Goal: Find specific page/section: Find specific page/section

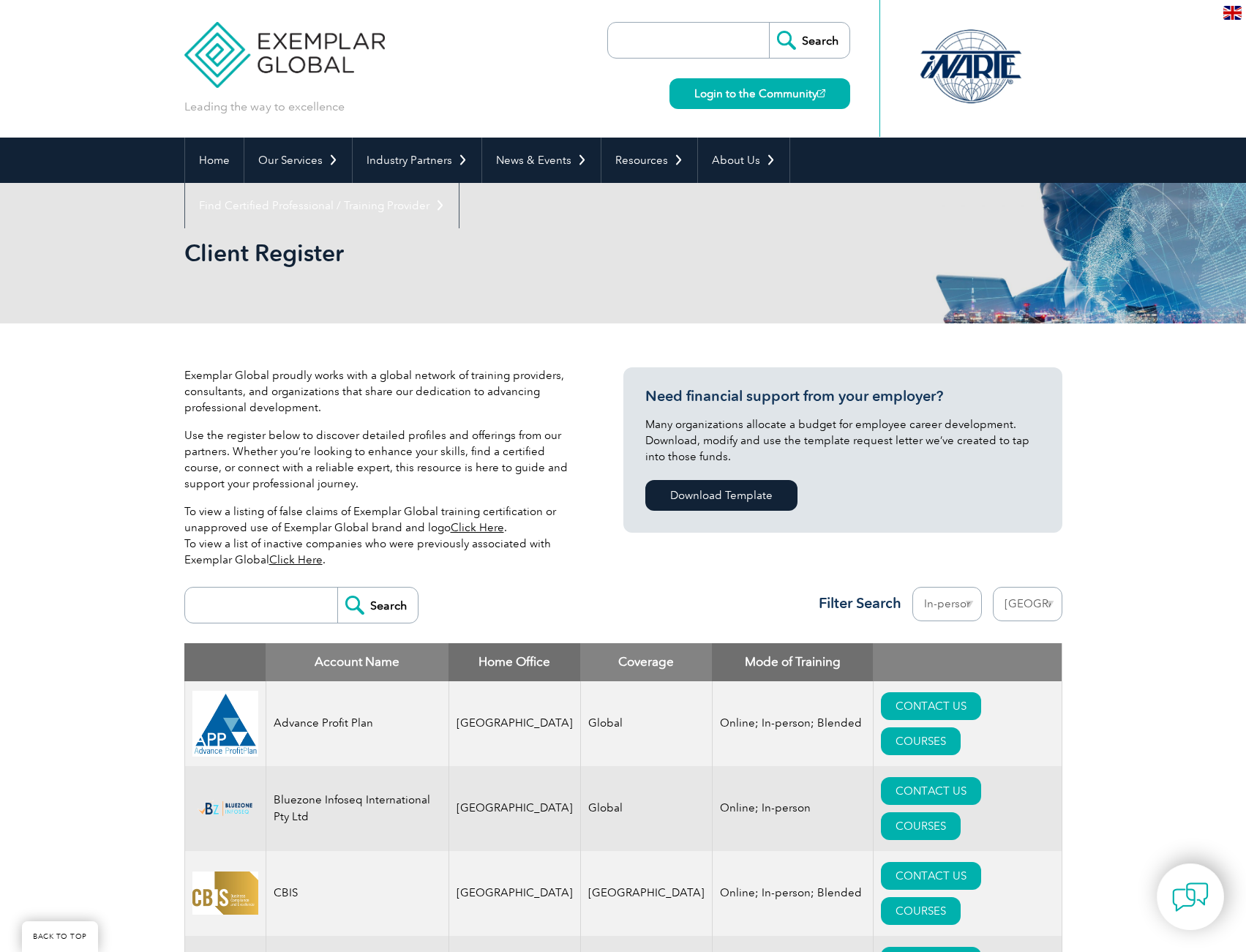
select select "[GEOGRAPHIC_DATA]"
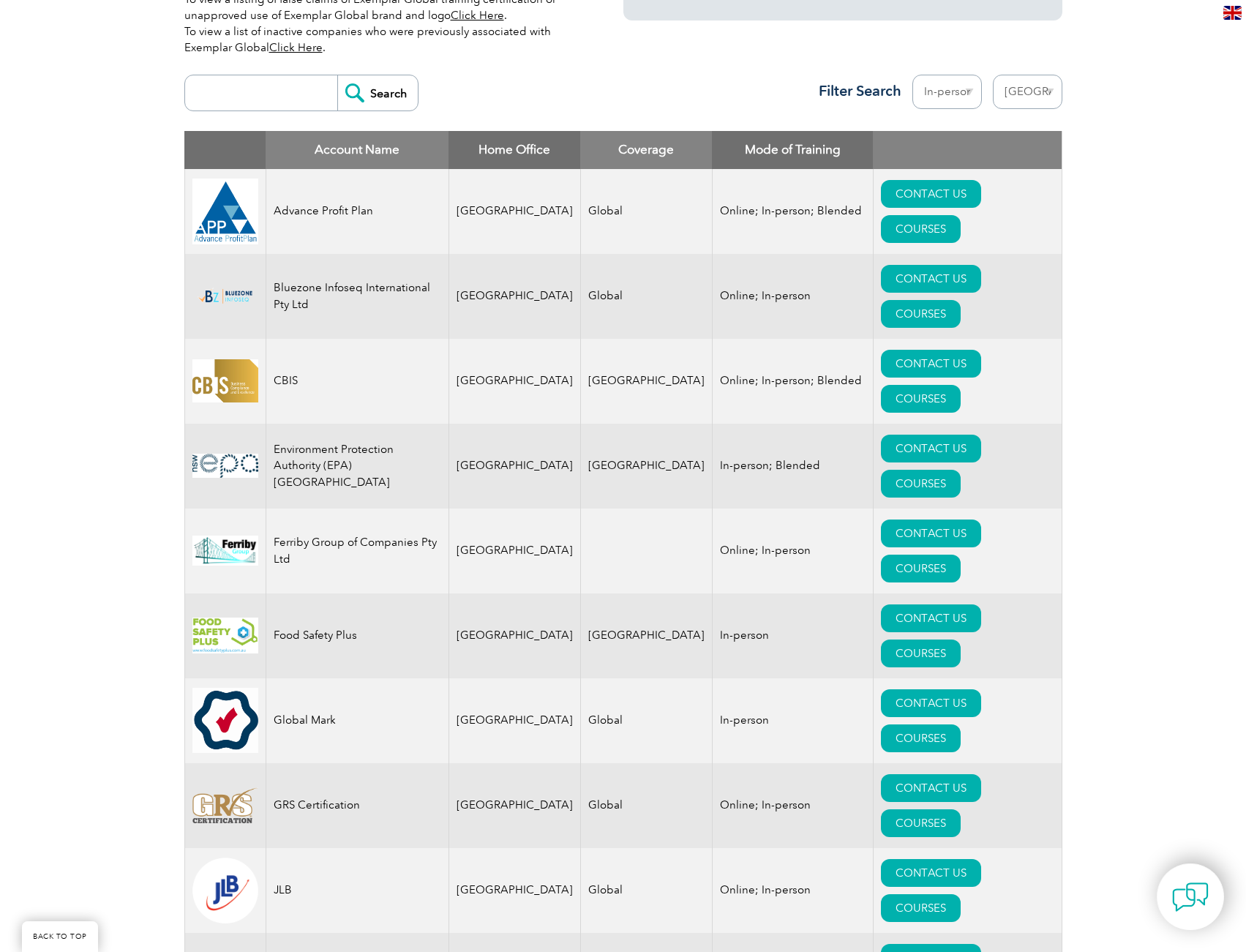
click at [60, 595] on div "Exemplar Global proudly works with a global network of training providers, cons…" at bounding box center [623, 630] width 1246 height 1638
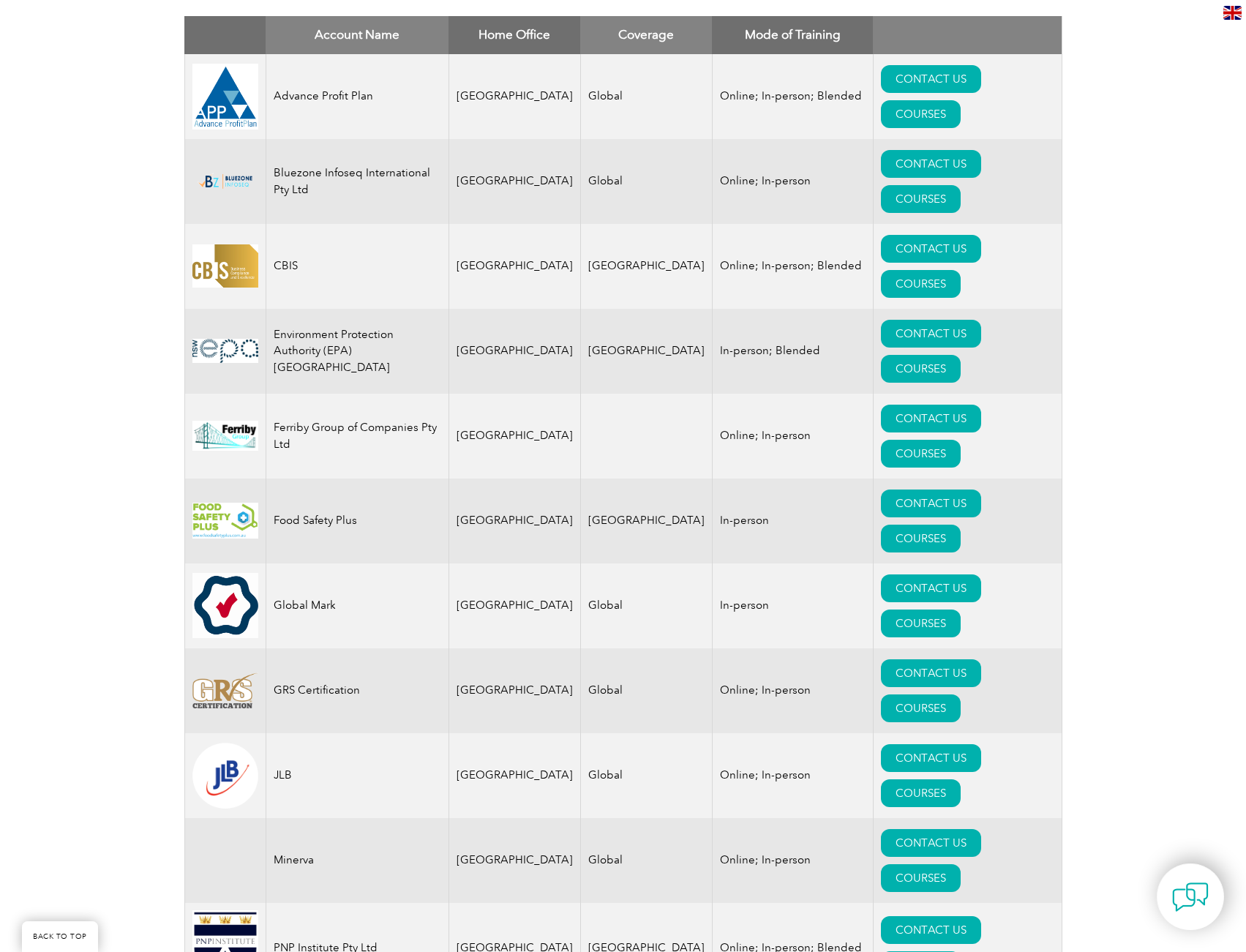
scroll to position [731, 0]
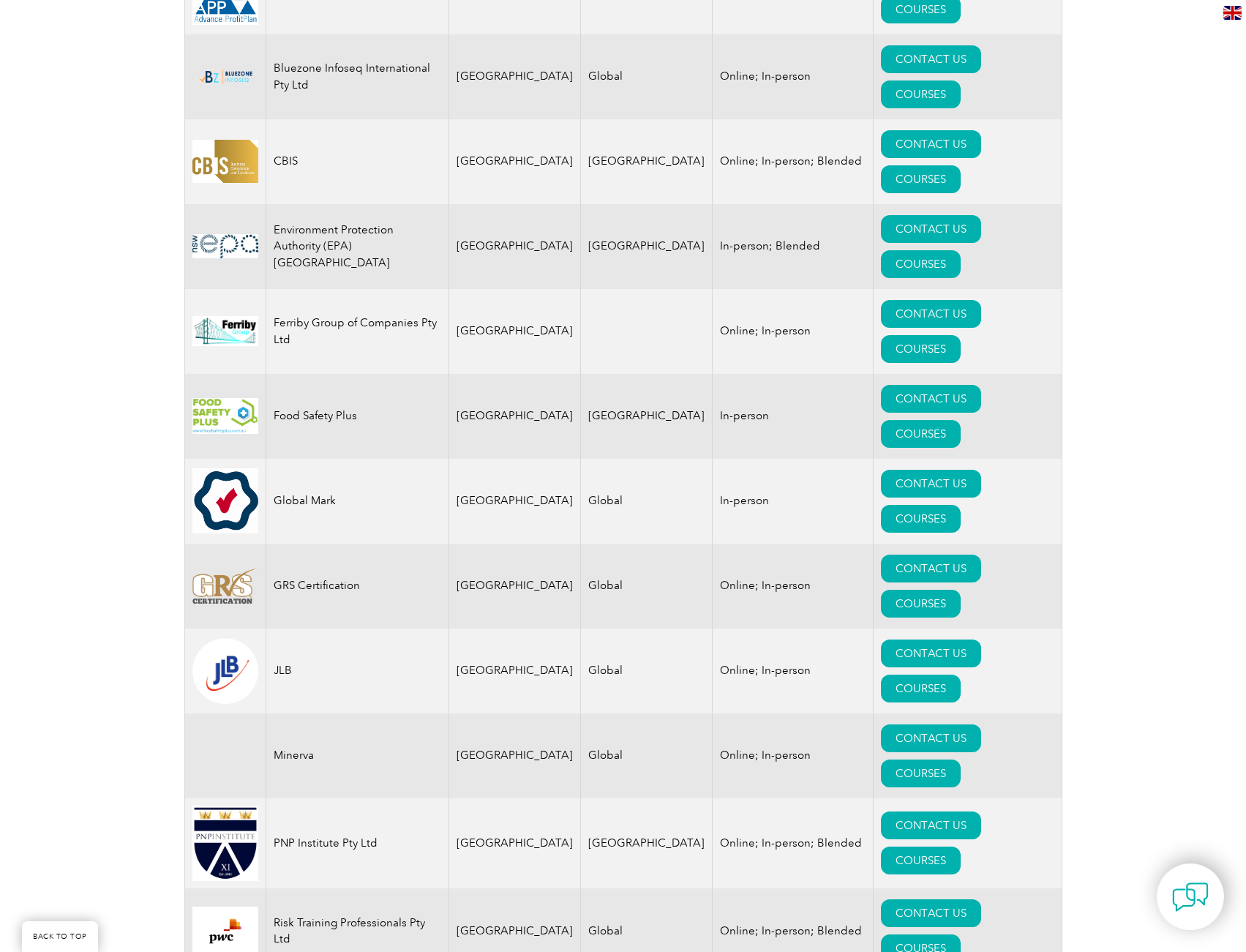
click at [1160, 672] on div "Exemplar Global proudly works with a global network of training providers, cons…" at bounding box center [623, 411] width 1246 height 1638
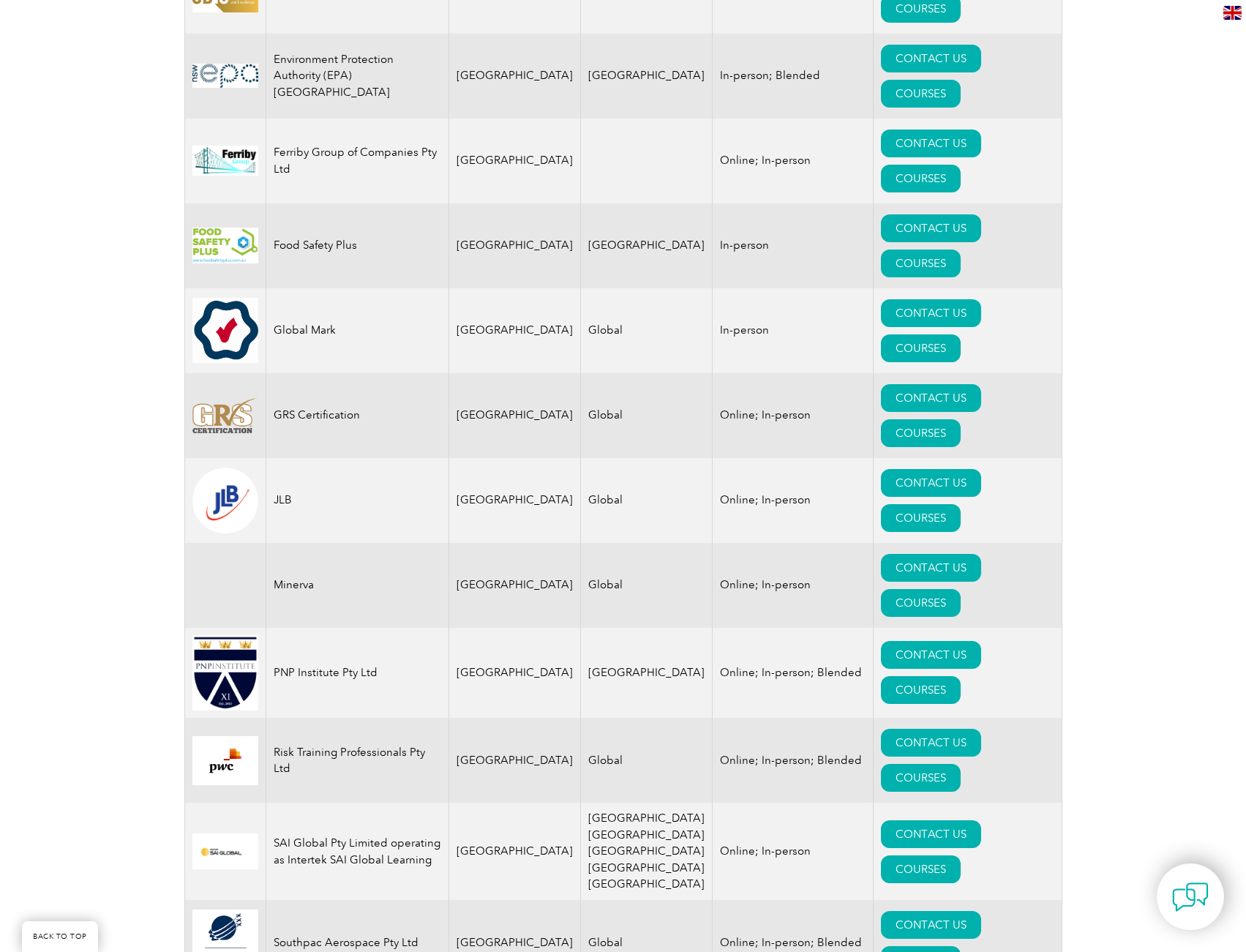
scroll to position [951, 0]
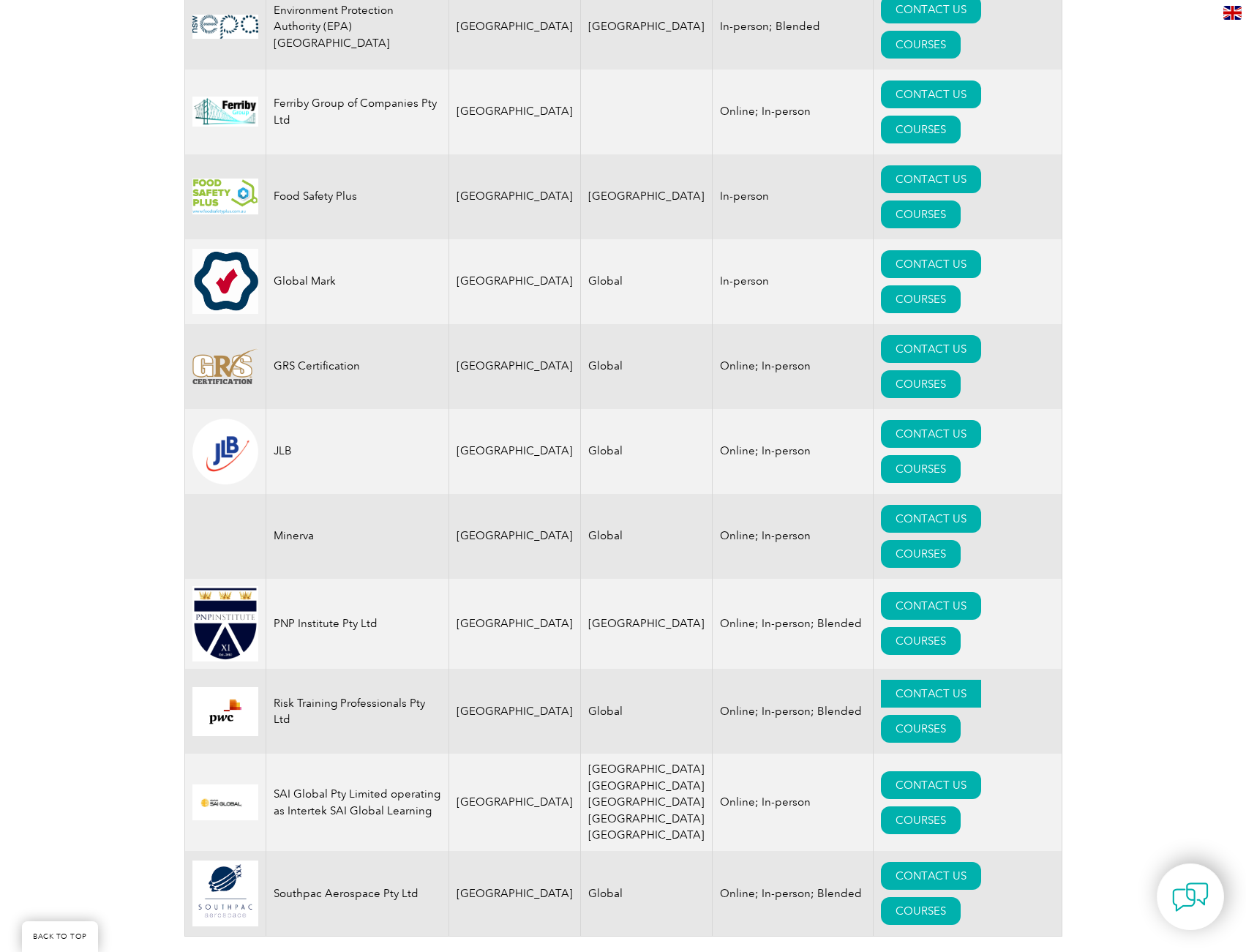
drag, startPoint x: 948, startPoint y: 449, endPoint x: 875, endPoint y: 446, distance: 73.1
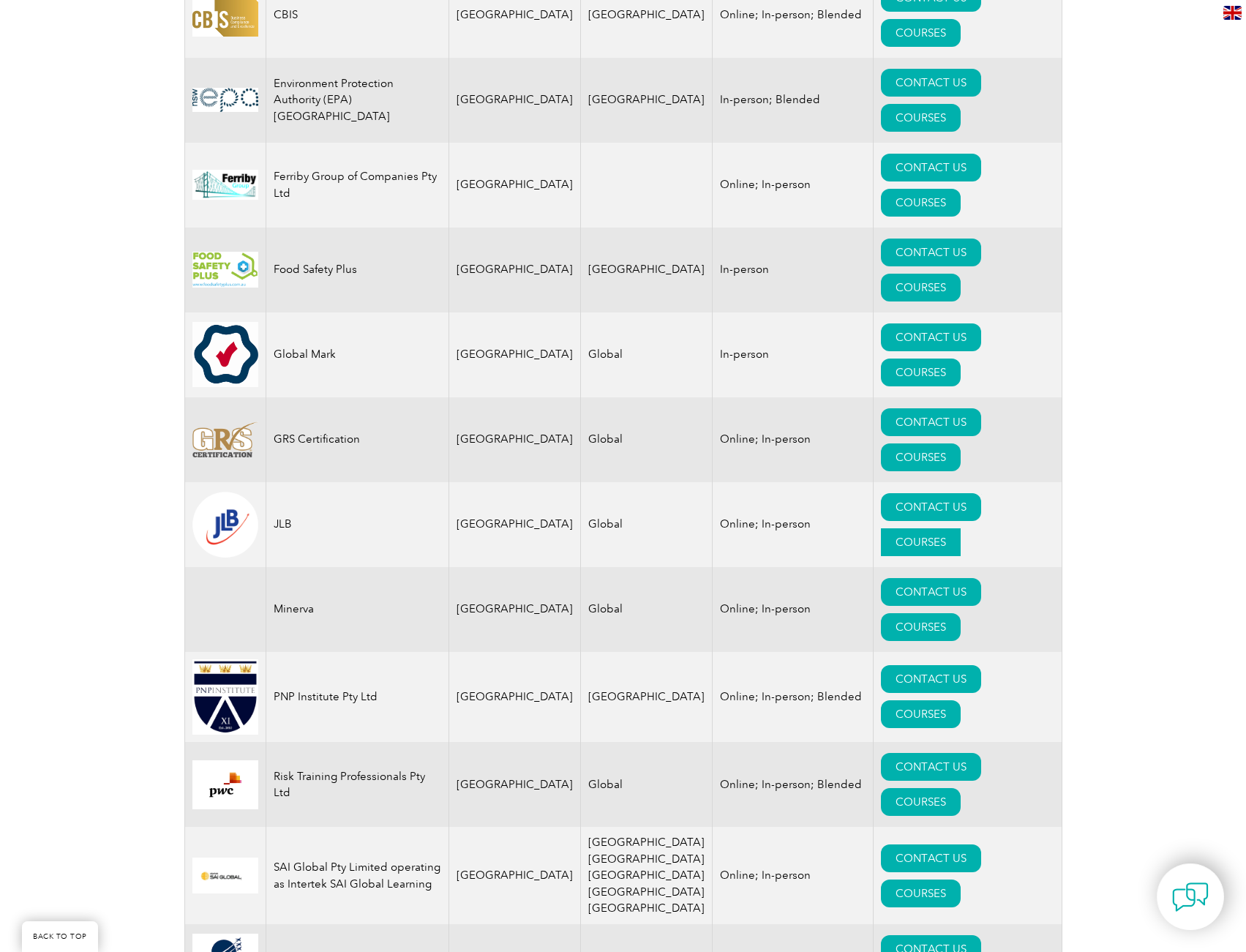
drag, startPoint x: 887, startPoint y: 319, endPoint x: 977, endPoint y: 309, distance: 90.6
drag, startPoint x: 977, startPoint y: 309, endPoint x: 889, endPoint y: 311, distance: 88.0
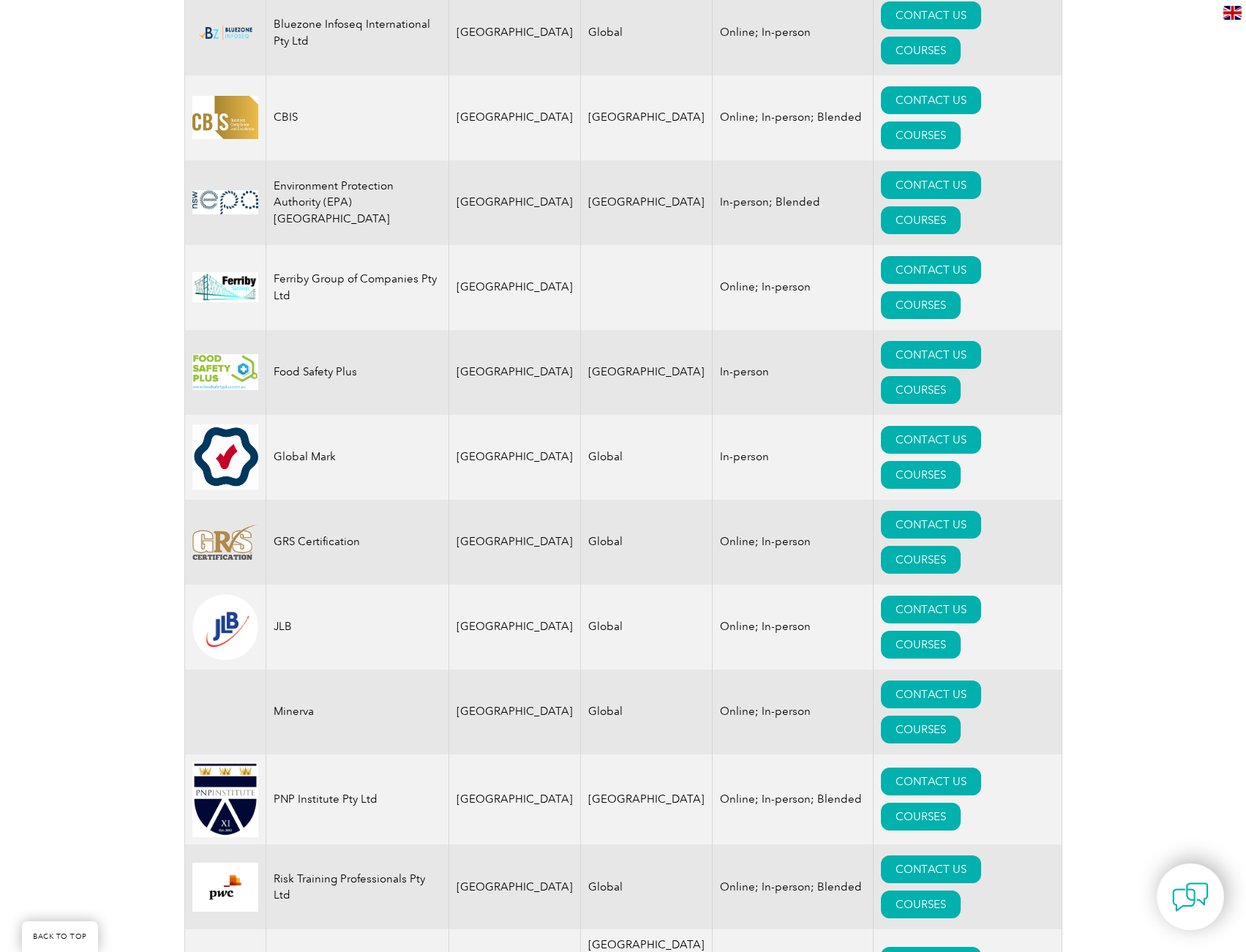
scroll to position [731, 0]
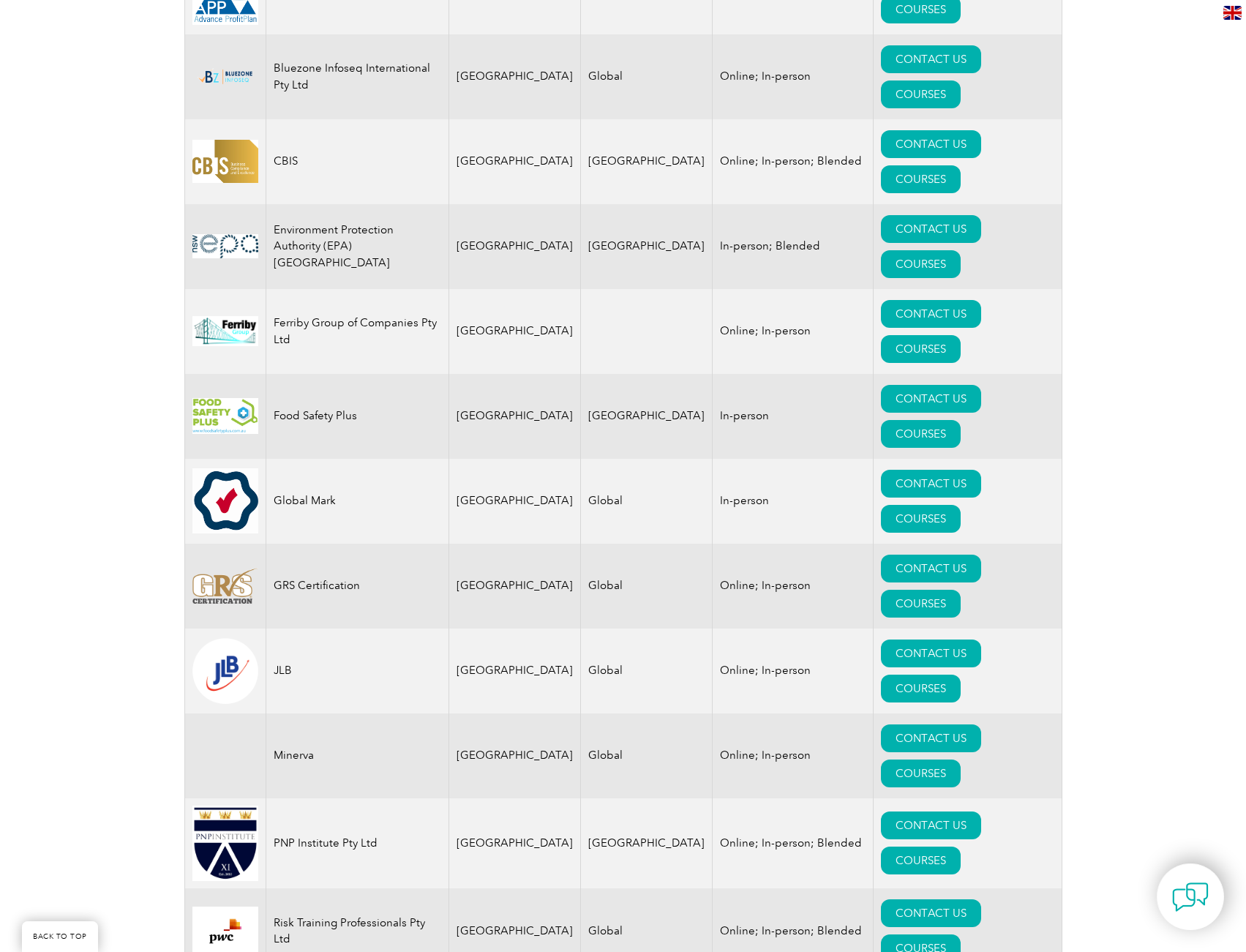
click at [43, 427] on div "Exemplar Global proudly works with a global network of training providers, cons…" at bounding box center [623, 411] width 1246 height 1638
click at [10, 325] on div "Exemplar Global proudly works with a global network of training providers, cons…" at bounding box center [623, 411] width 1246 height 1638
click at [112, 352] on div "Exemplar Global proudly works with a global network of training providers, cons…" at bounding box center [623, 411] width 1246 height 1638
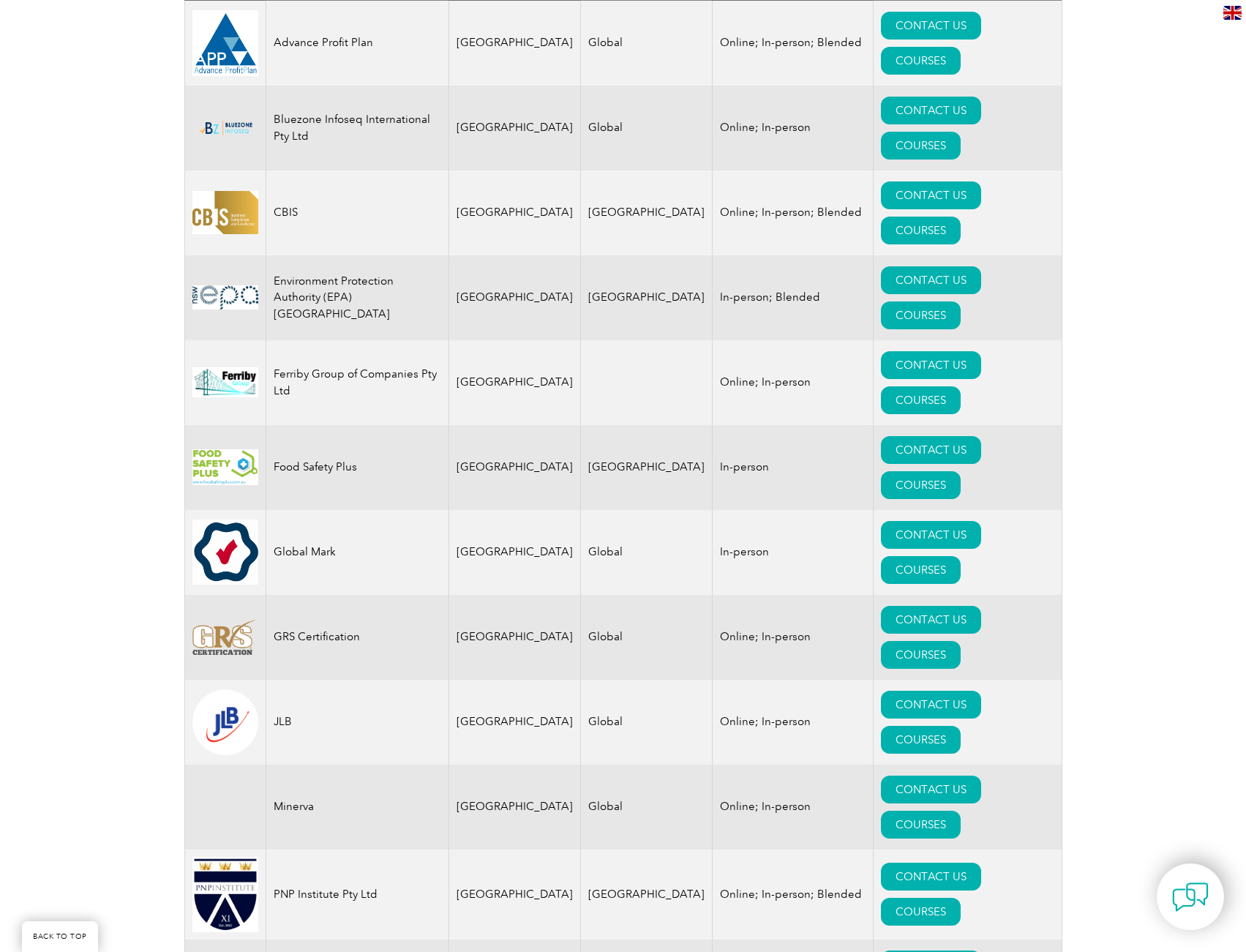
scroll to position [659, 0]
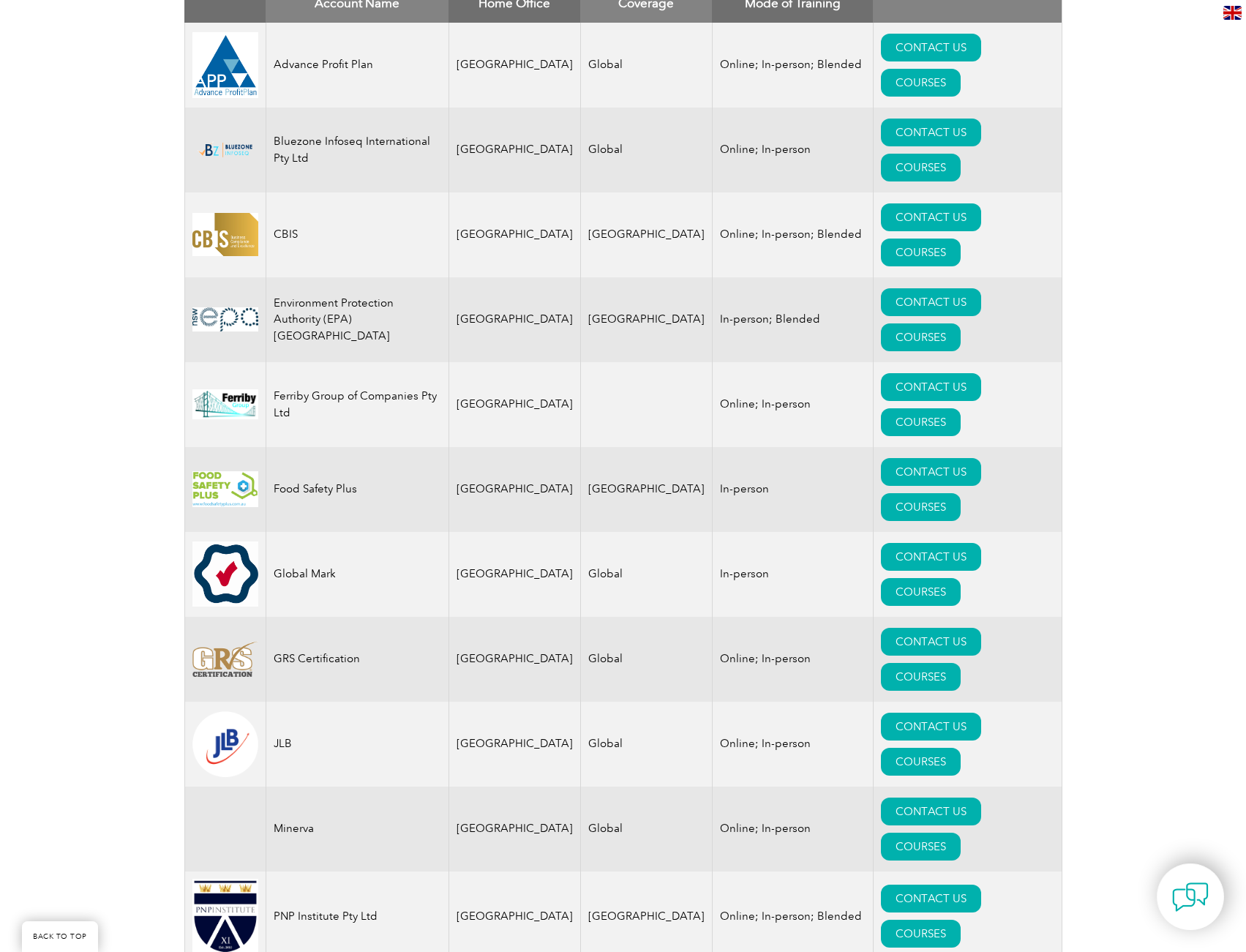
click at [87, 418] on div "Exemplar Global proudly works with a global network of training providers, cons…" at bounding box center [623, 484] width 1246 height 1638
